Goal: Information Seeking & Learning: Learn about a topic

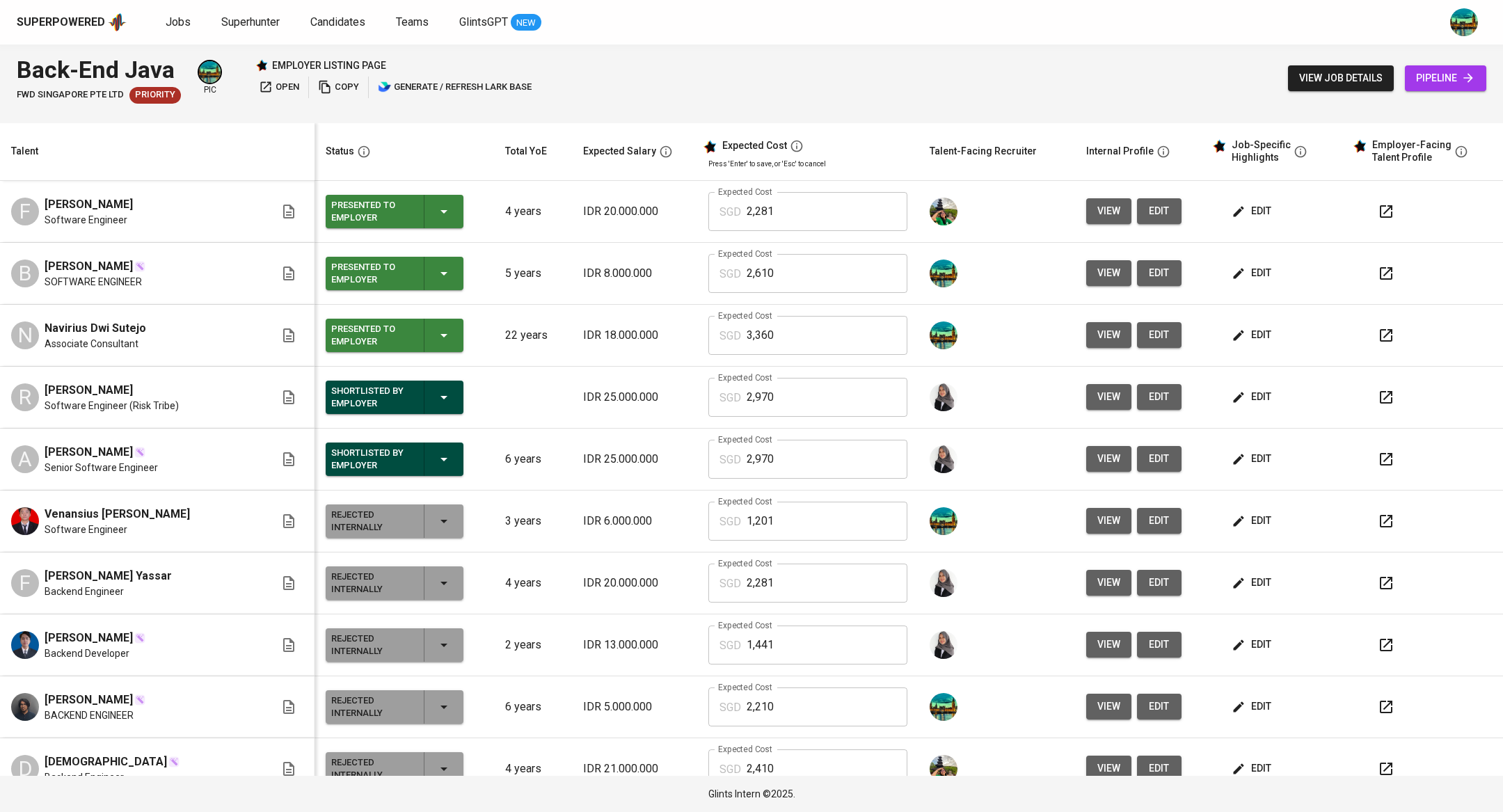
click at [178, 28] on link "Jobs" at bounding box center [179, 22] width 28 height 17
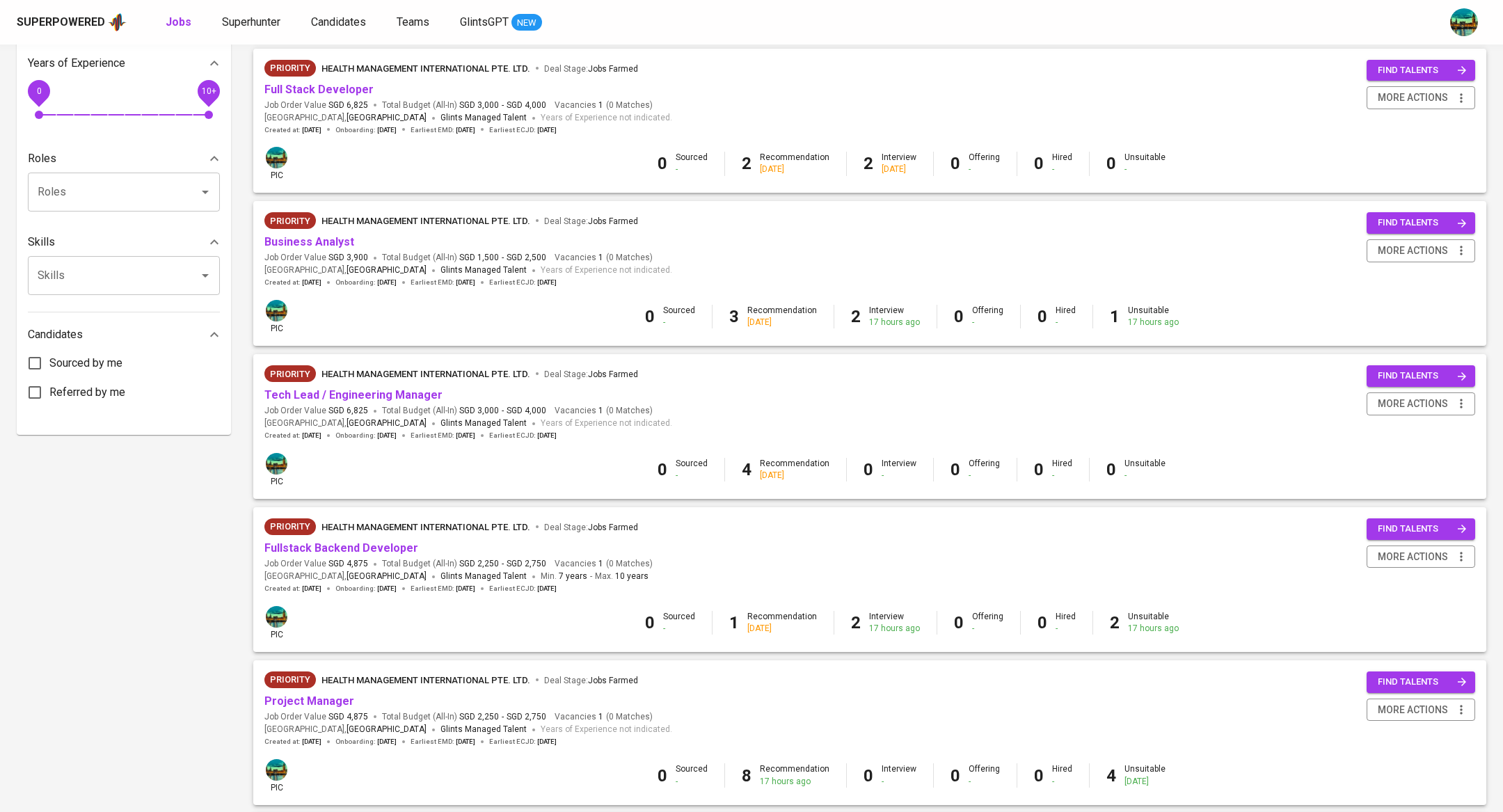
scroll to position [702, 0]
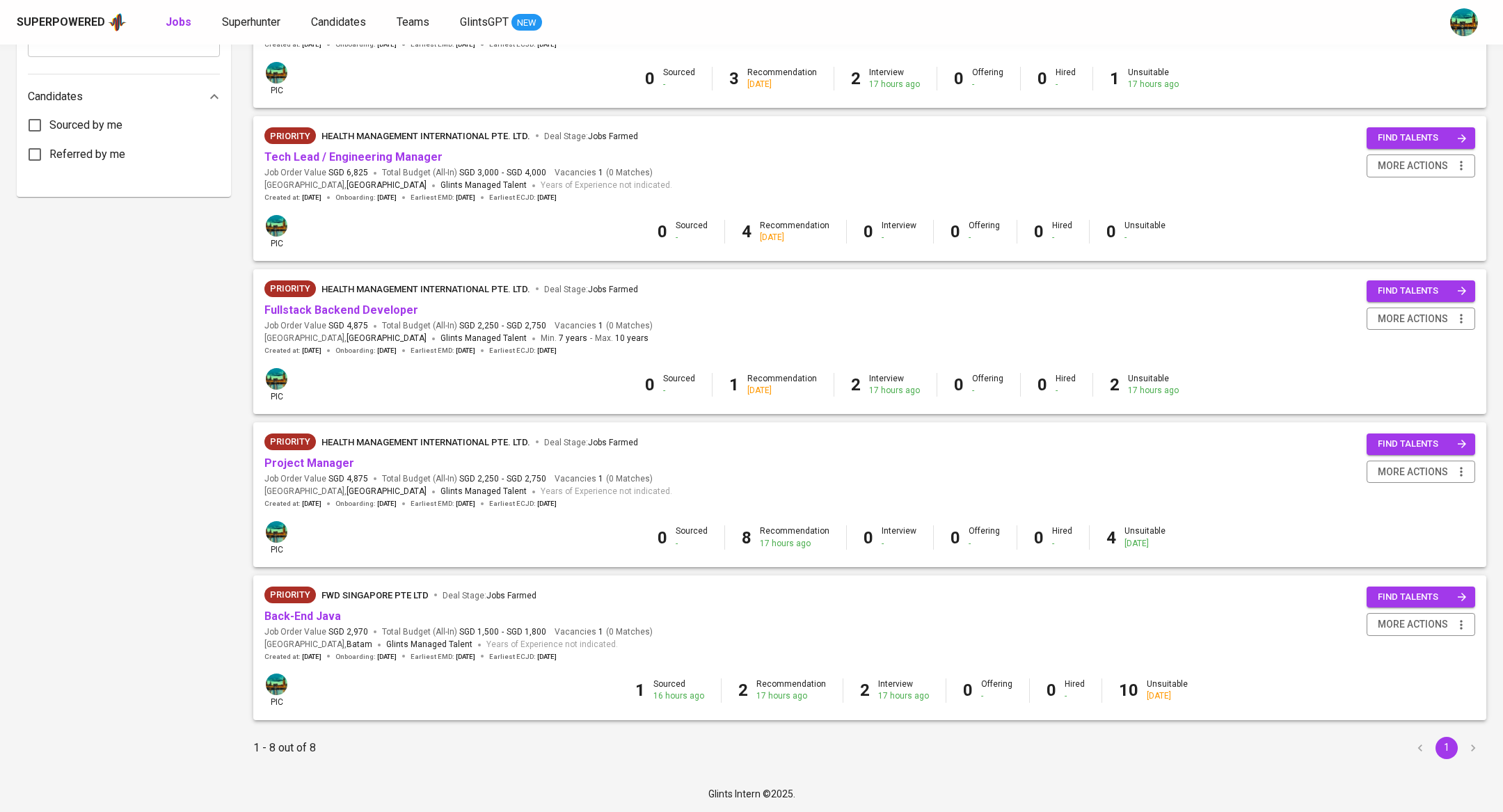
click at [664, 681] on div "Sourced 16 hours ago" at bounding box center [679, 690] width 51 height 24
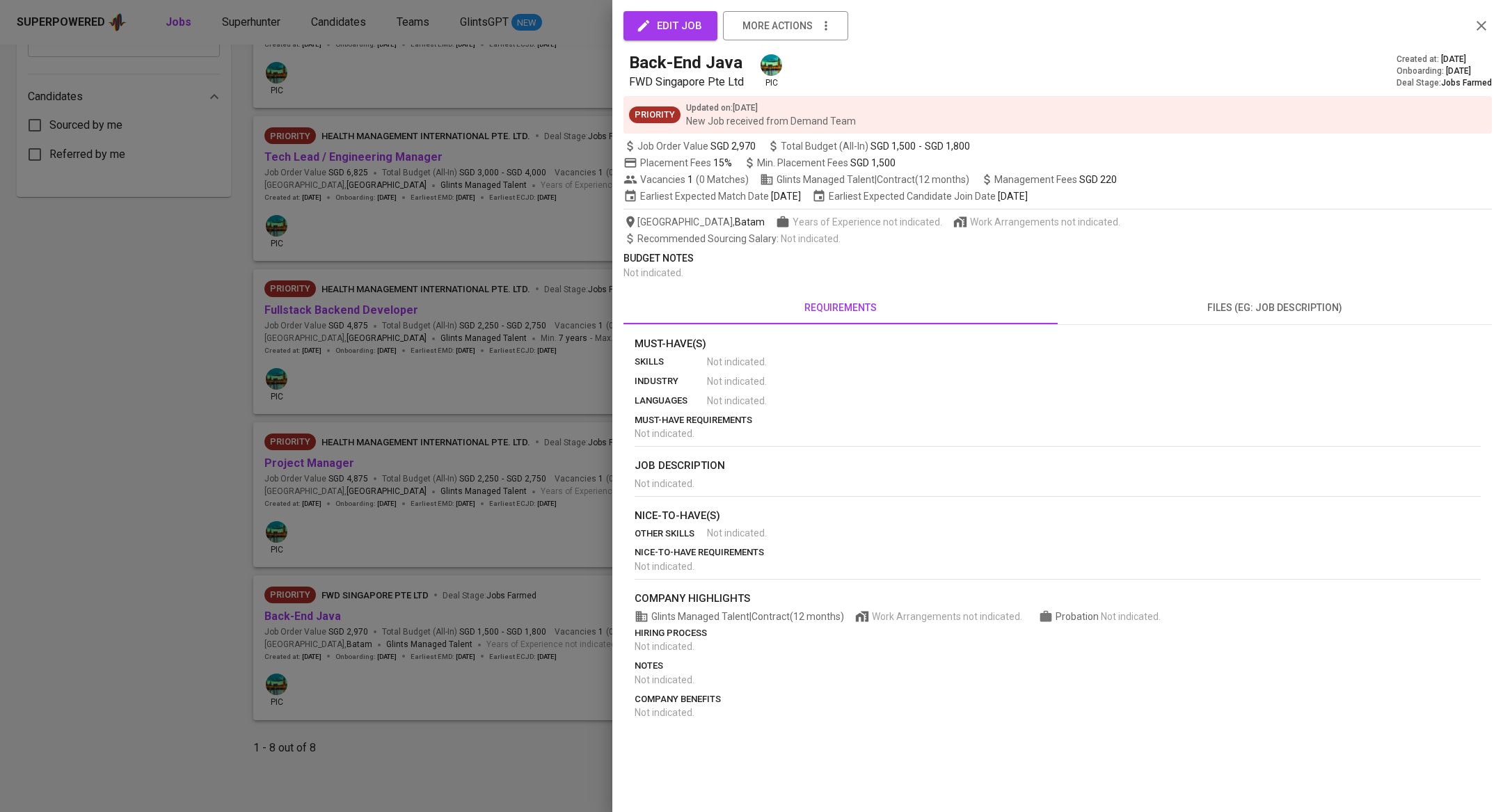
click at [554, 431] on div at bounding box center [751, 406] width 1503 height 812
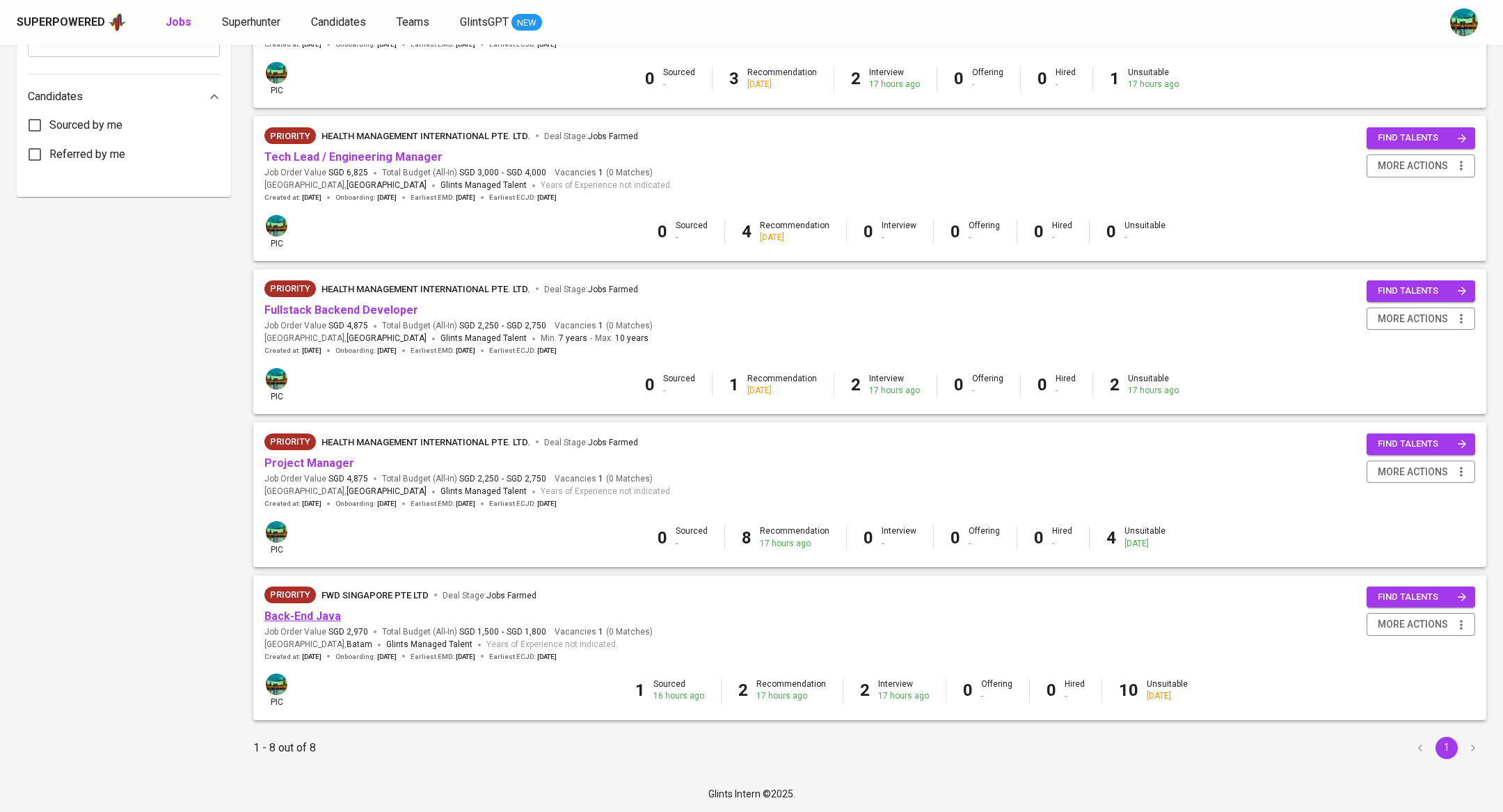
click at [329, 613] on link "Back-End Java" at bounding box center [303, 616] width 77 height 13
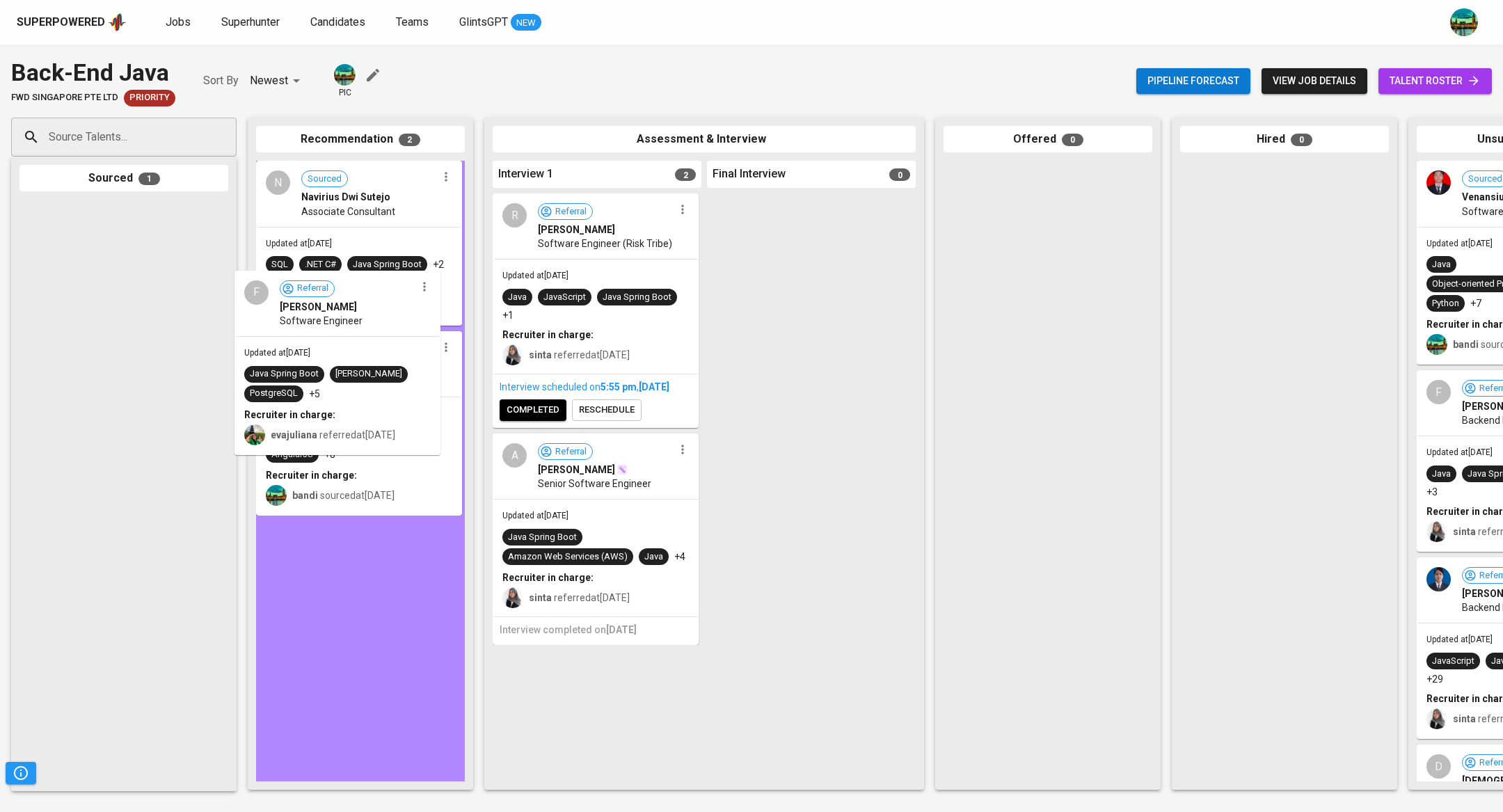
drag, startPoint x: 145, startPoint y: 256, endPoint x: 377, endPoint y: 330, distance: 243.5
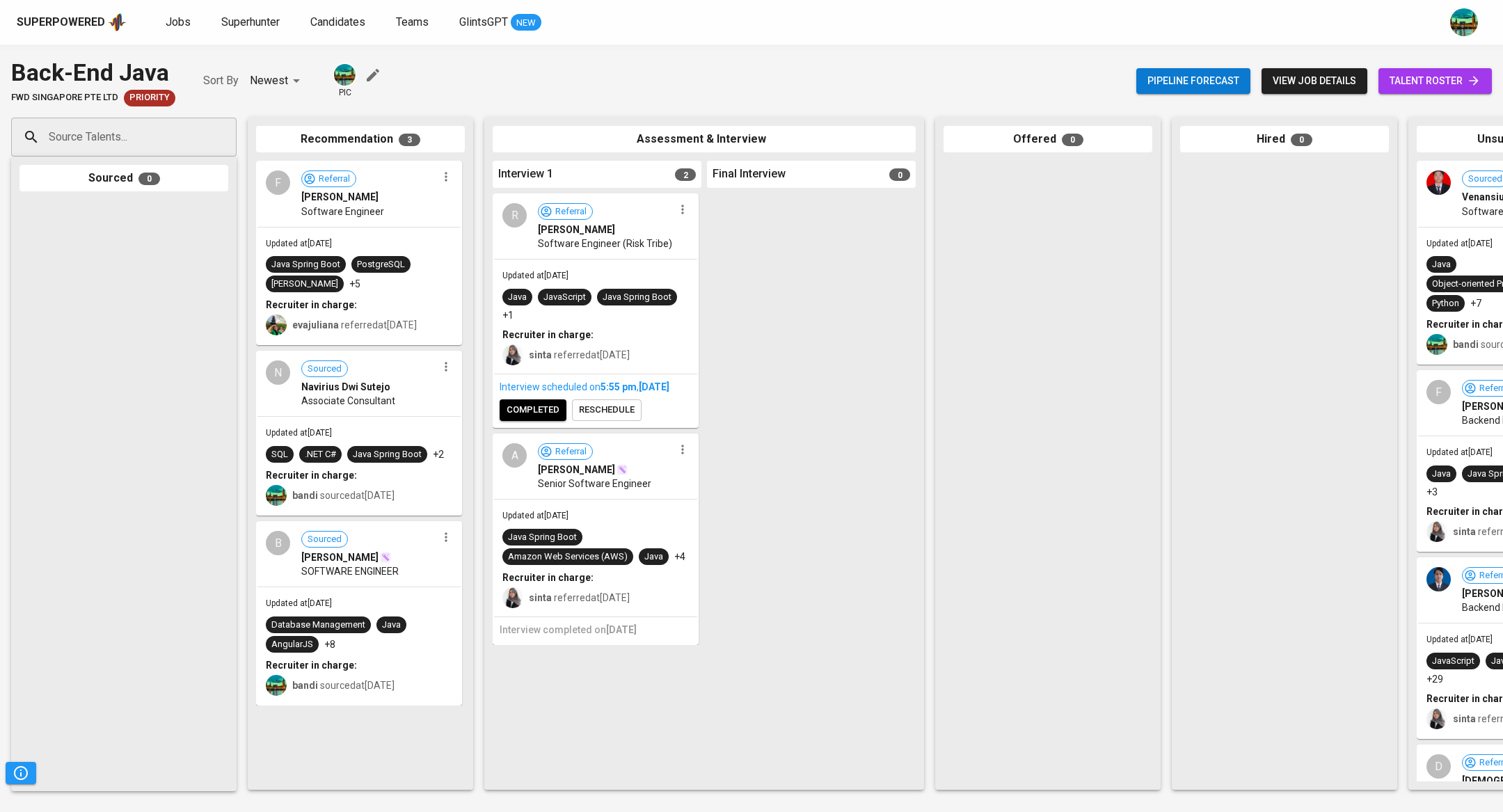
click at [435, 250] on div "Updated at [DATE] Java Spring Boot PostgreSQL [PERSON_NAME] +5 Recruiter in cha…" at bounding box center [358, 285] width 203 height 117
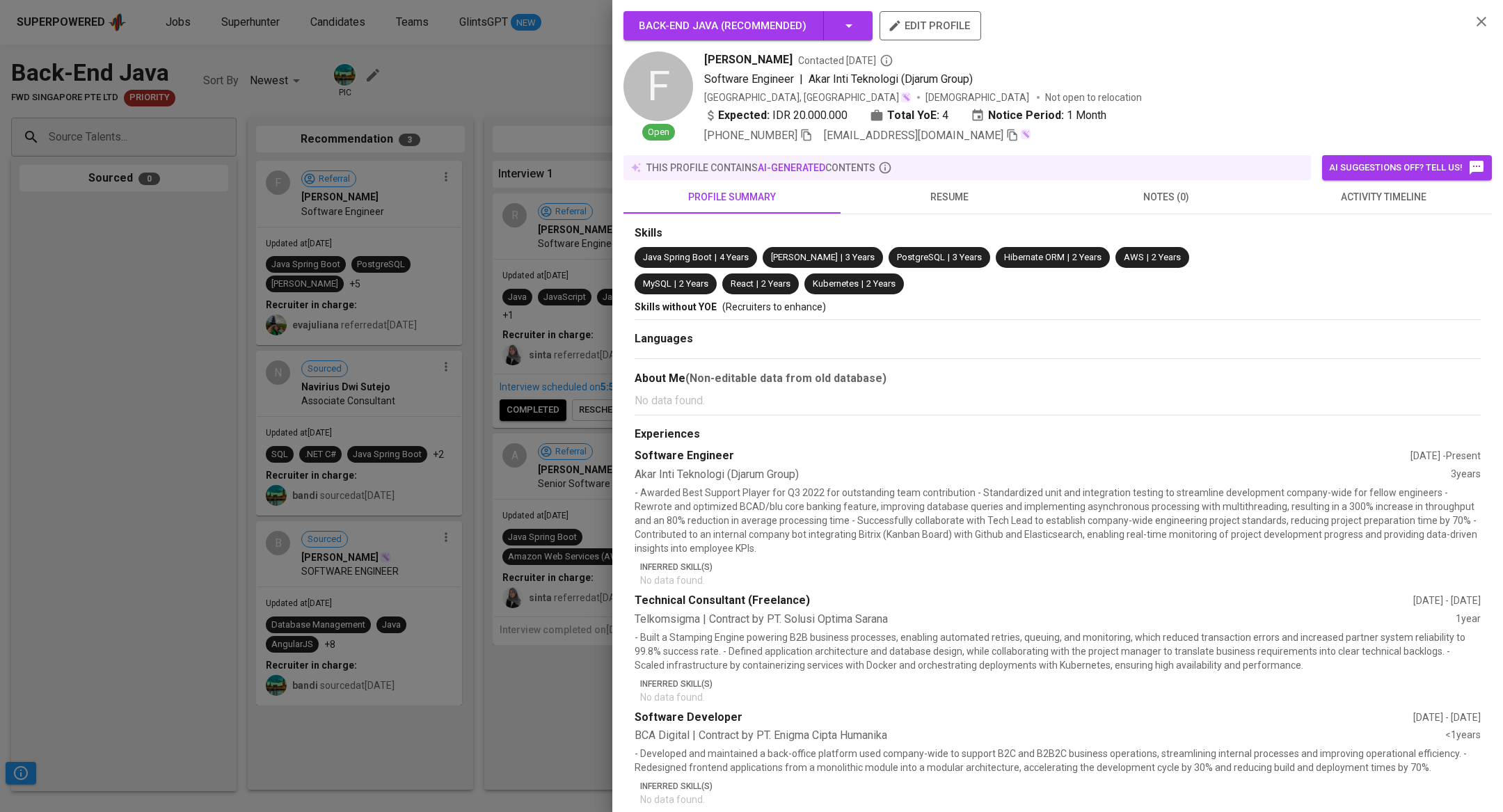
click at [1373, 208] on button "activity timeline" at bounding box center [1382, 197] width 217 height 34
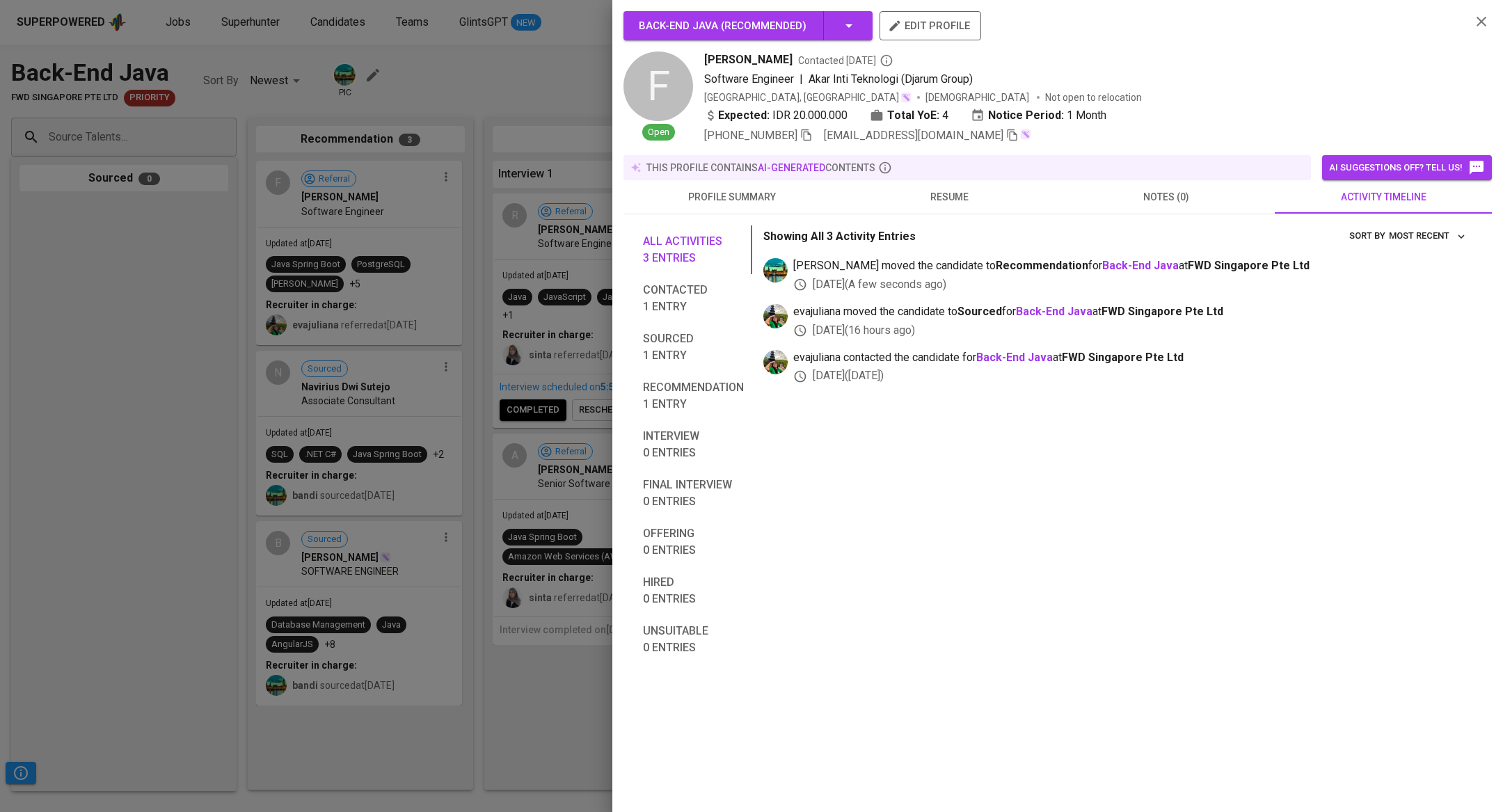
click at [0, 468] on div at bounding box center [751, 406] width 1503 height 812
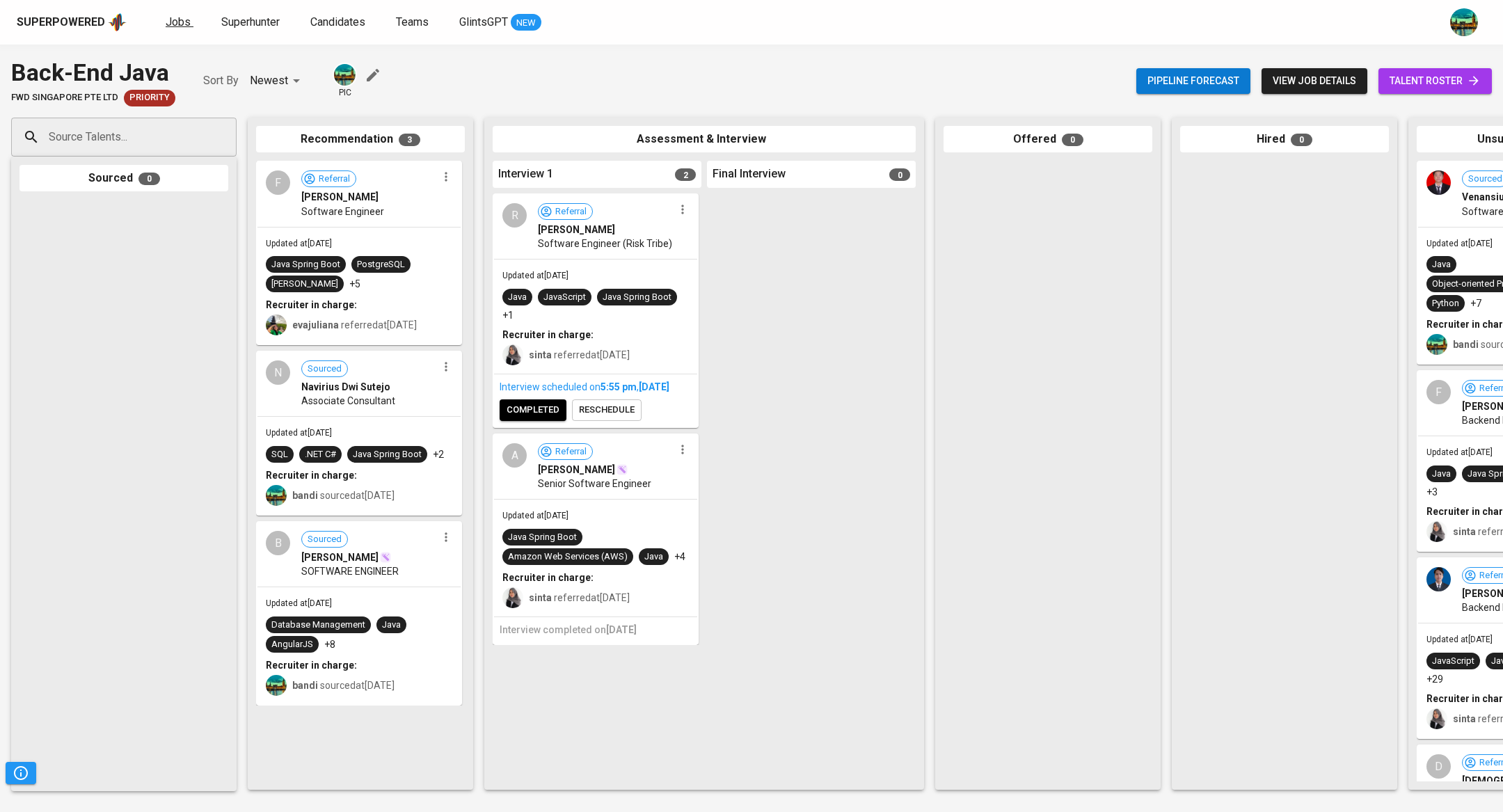
click at [177, 23] on span "Jobs" at bounding box center [178, 22] width 25 height 13
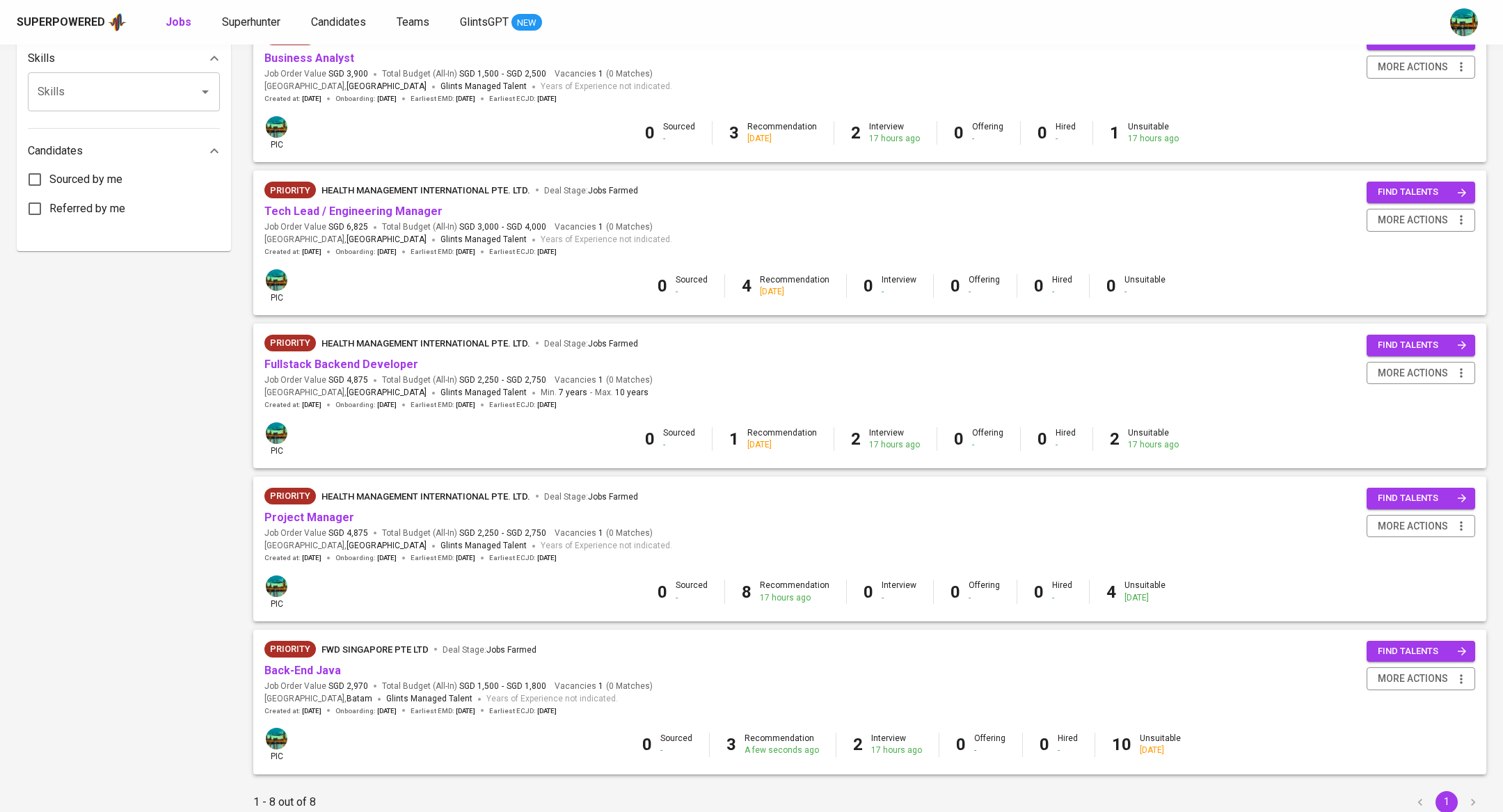
scroll to position [702, 0]
